Goal: Task Accomplishment & Management: Use online tool/utility

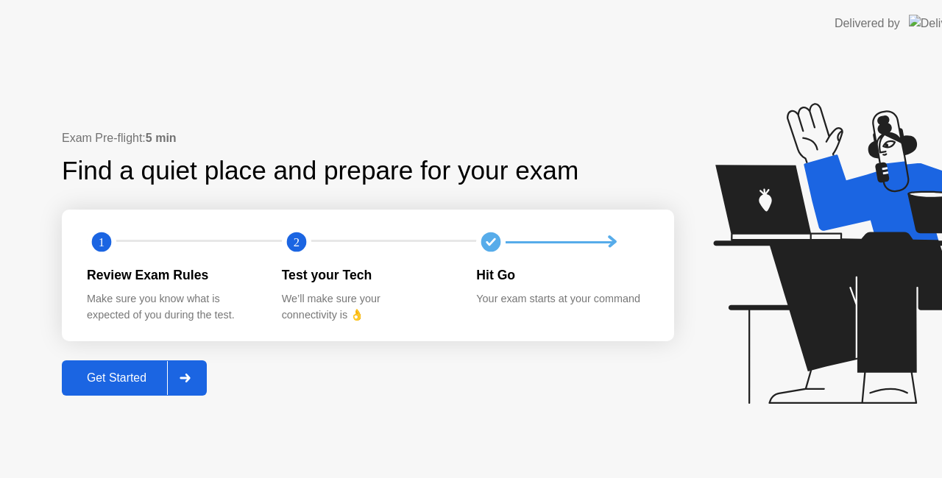
click at [134, 385] on div "Get Started" at bounding box center [116, 378] width 101 height 13
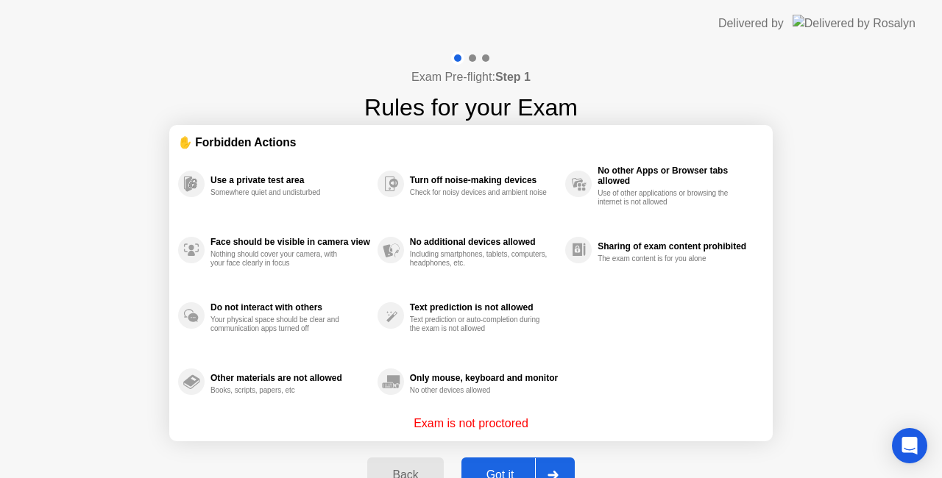
click at [514, 461] on button "Got it" at bounding box center [517, 475] width 113 height 35
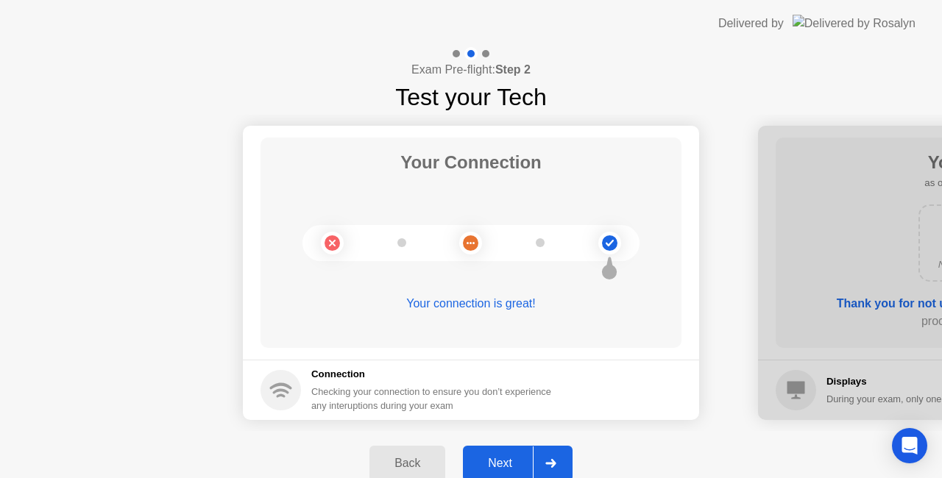
click at [515, 457] on div "Next" at bounding box center [499, 463] width 65 height 13
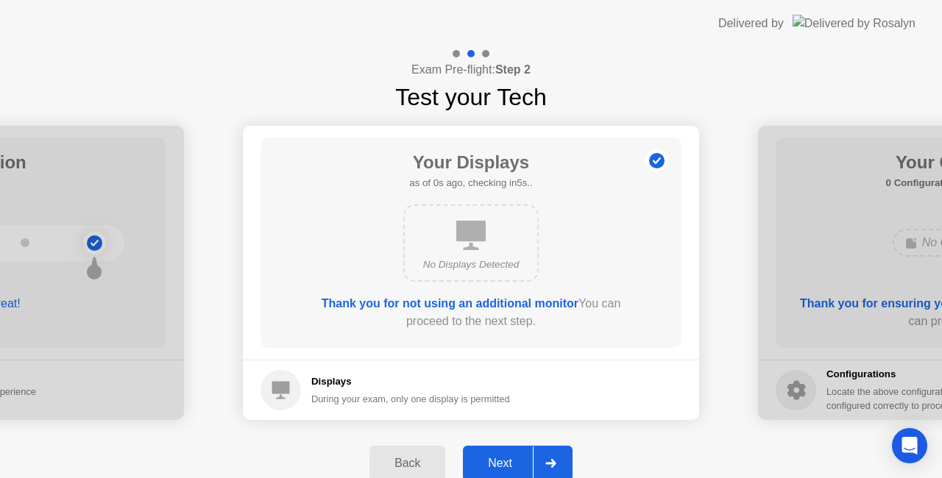
click at [515, 457] on div "Next" at bounding box center [499, 463] width 65 height 13
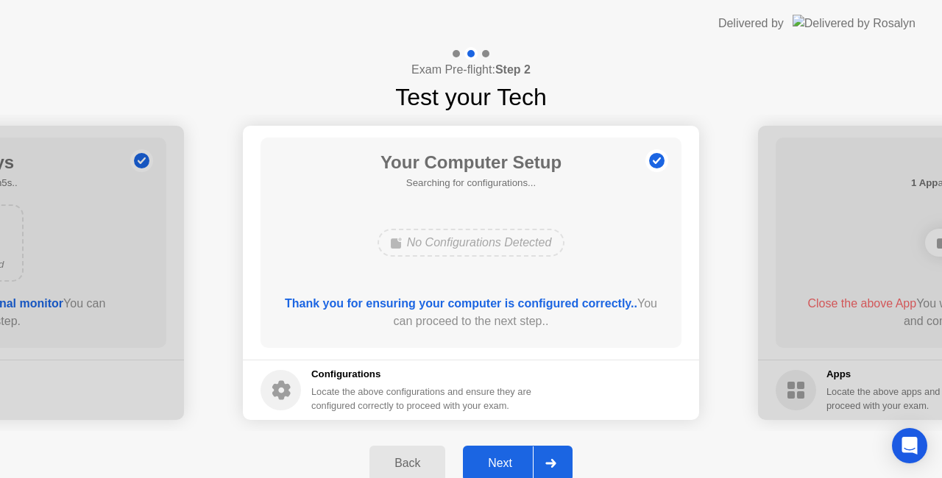
click at [515, 457] on div "Next" at bounding box center [499, 463] width 65 height 13
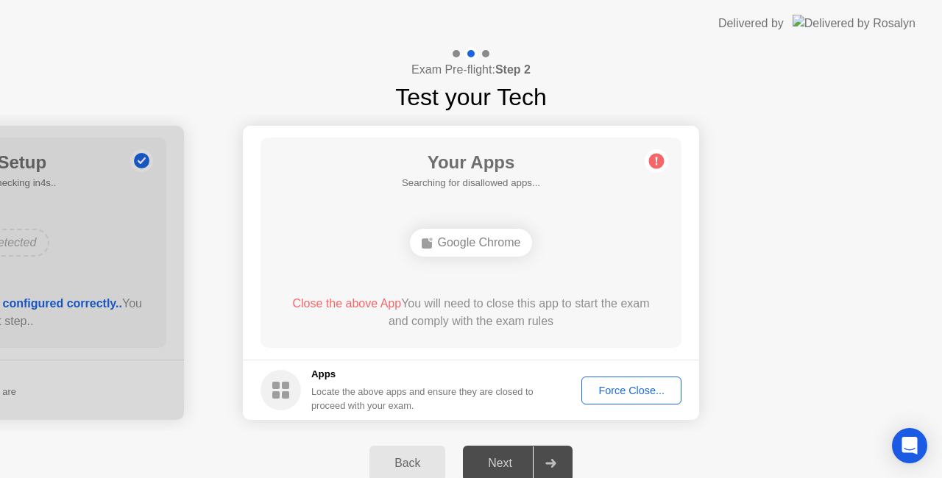
click at [630, 394] on div "Force Close..." at bounding box center [632, 391] width 90 height 12
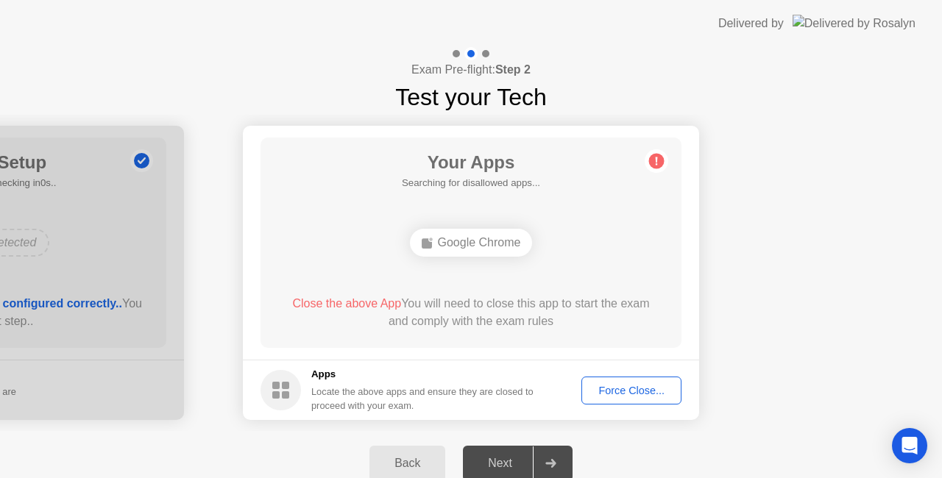
click at [642, 389] on div "Force Close..." at bounding box center [632, 391] width 90 height 12
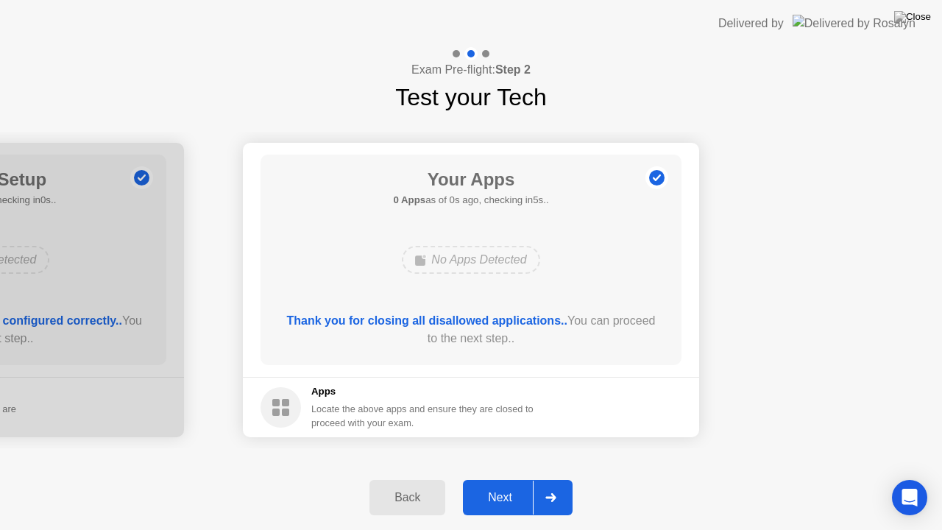
click at [503, 478] on div "Next" at bounding box center [499, 497] width 65 height 13
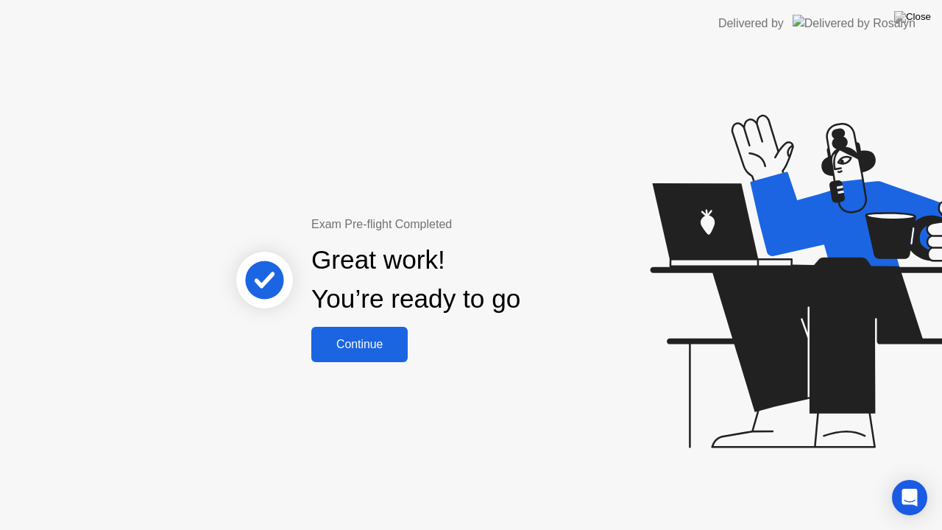
click at [371, 342] on div "Continue" at bounding box center [360, 344] width 88 height 13
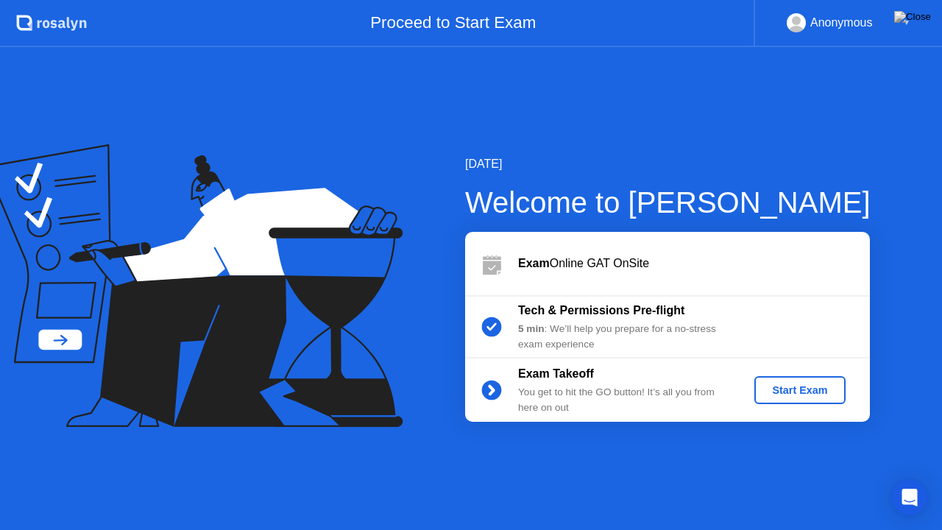
click at [793, 396] on div "Start Exam" at bounding box center [799, 390] width 79 height 12
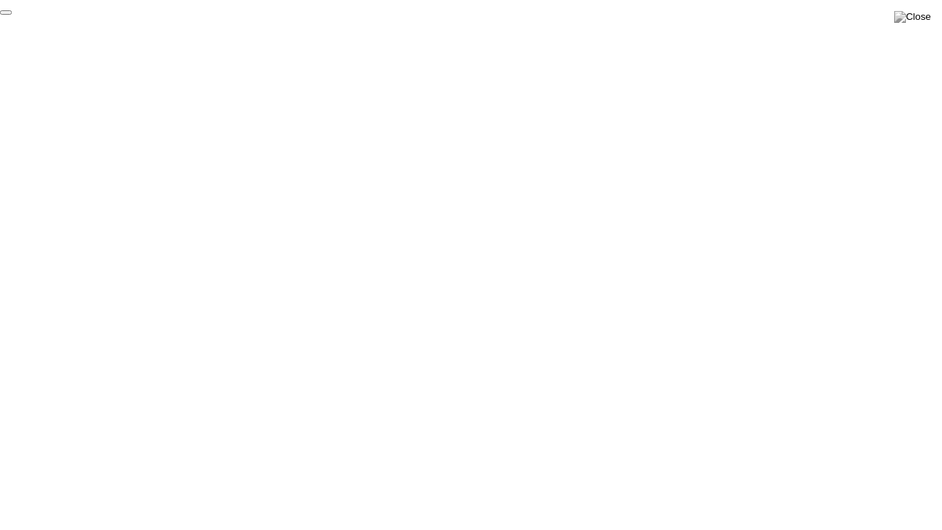
click div "End Proctoring Session"
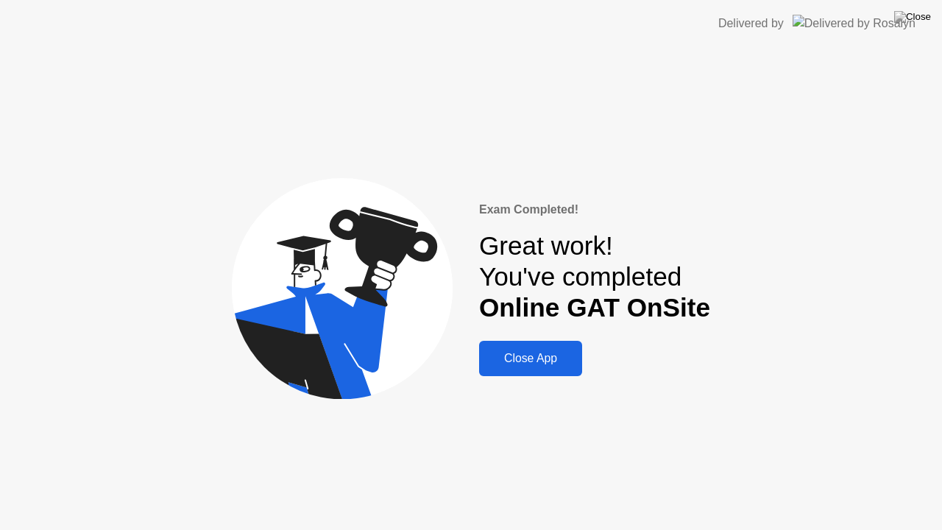
click at [537, 356] on div "Close App" at bounding box center [530, 358] width 94 height 13
